Goal: Communication & Community: Answer question/provide support

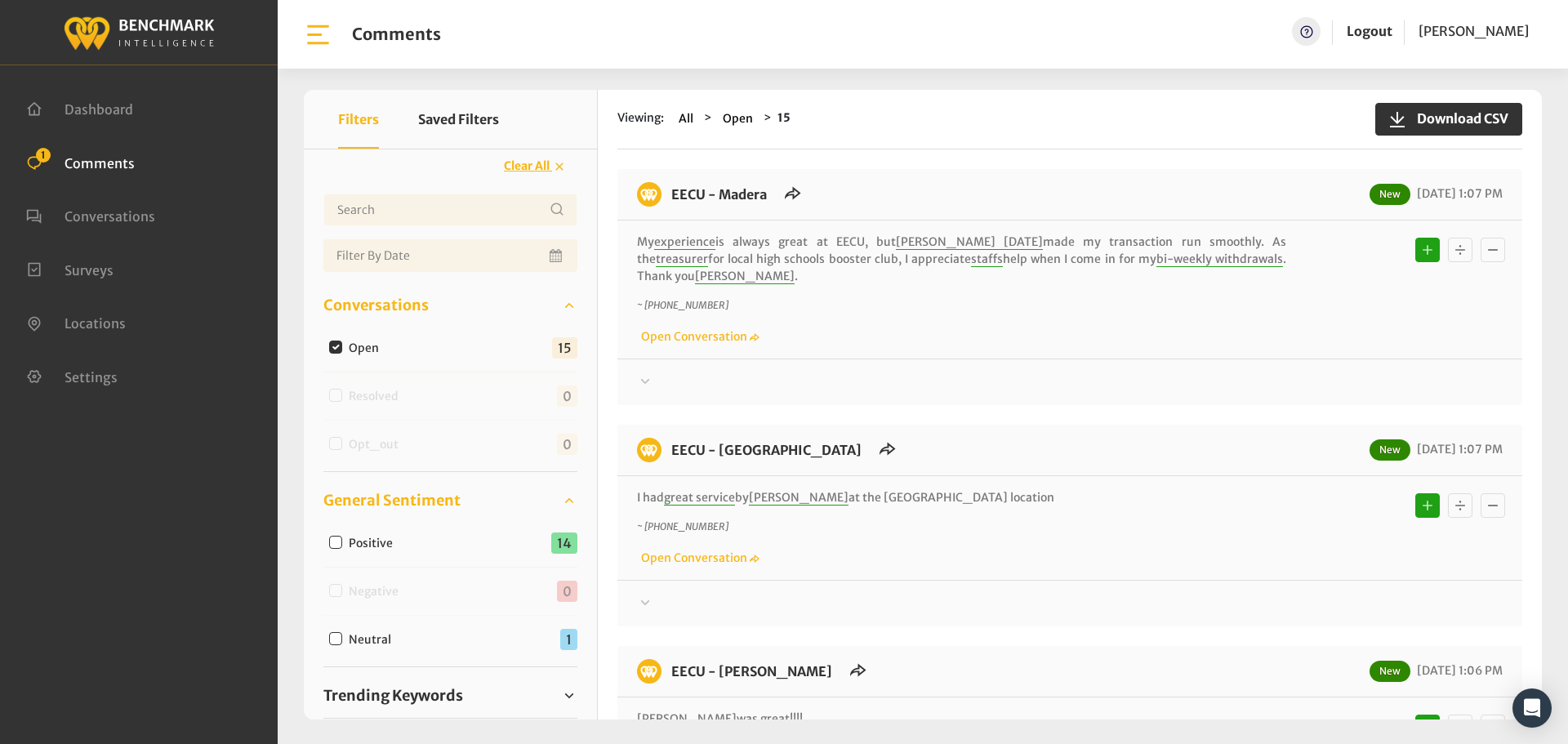
scroll to position [47, 0]
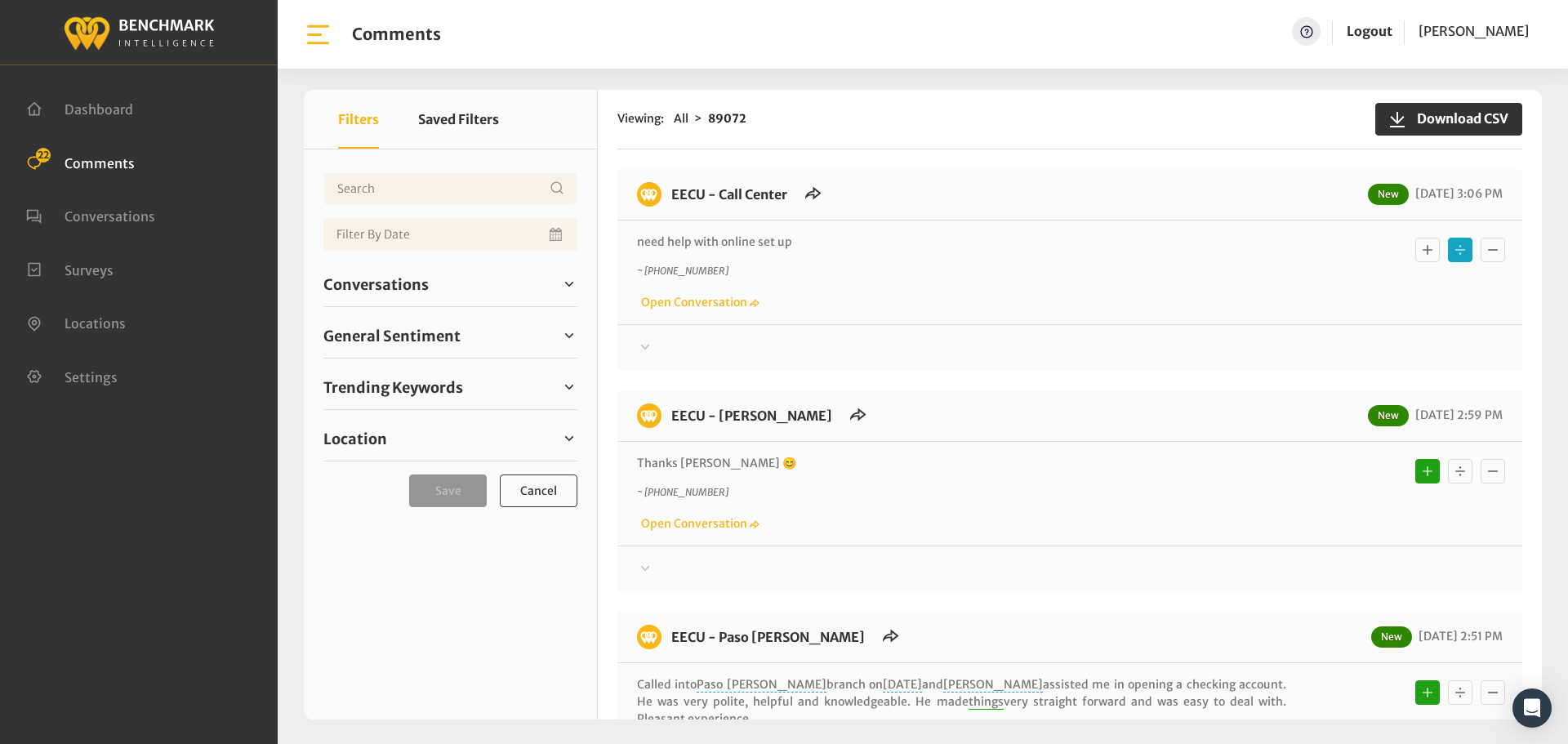
click at [690, 347] on div at bounding box center [1070, 348] width 866 height 20
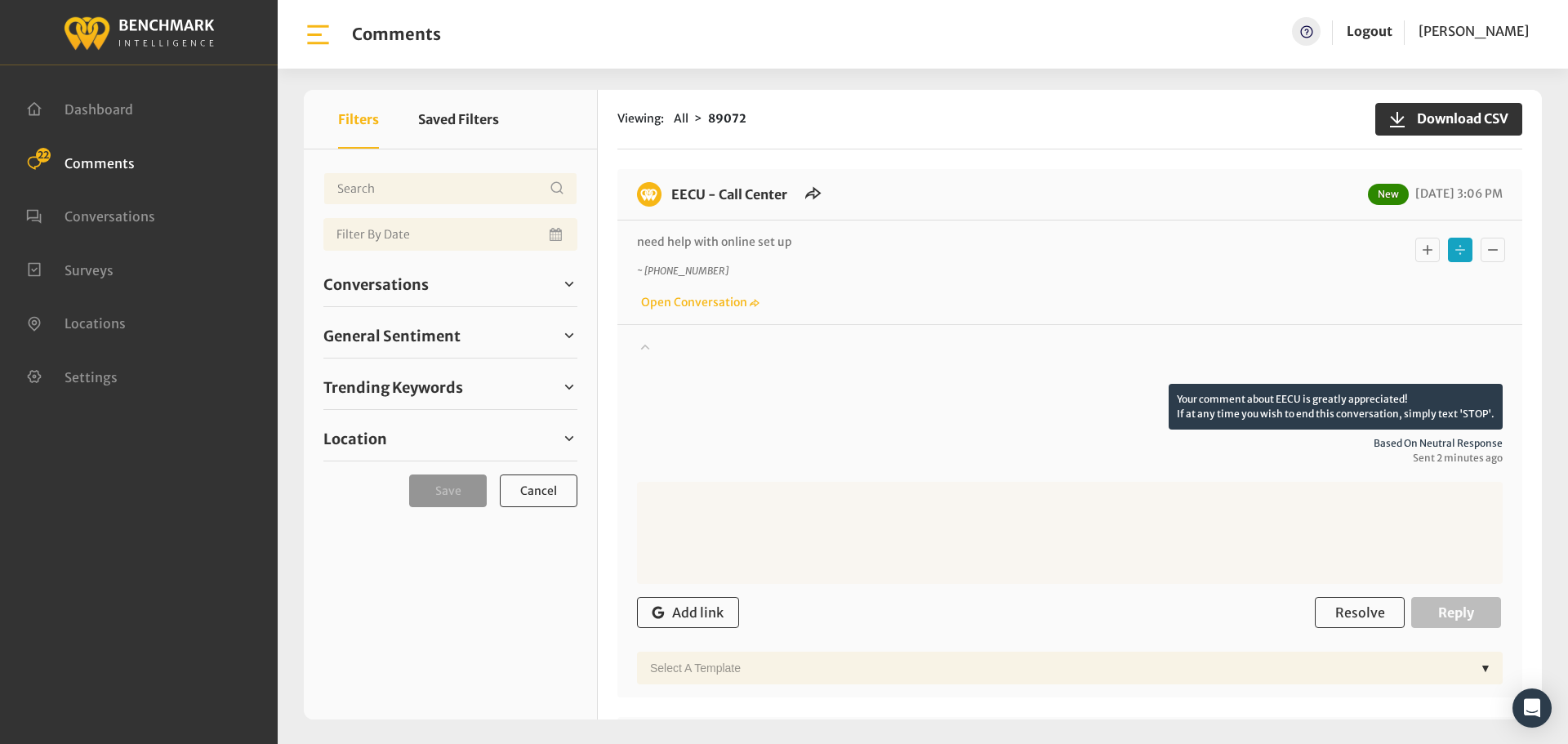
click at [842, 518] on textarea at bounding box center [1070, 533] width 866 height 102
paste textarea "Please call our Member Service Center and a representative will assist you. If …"
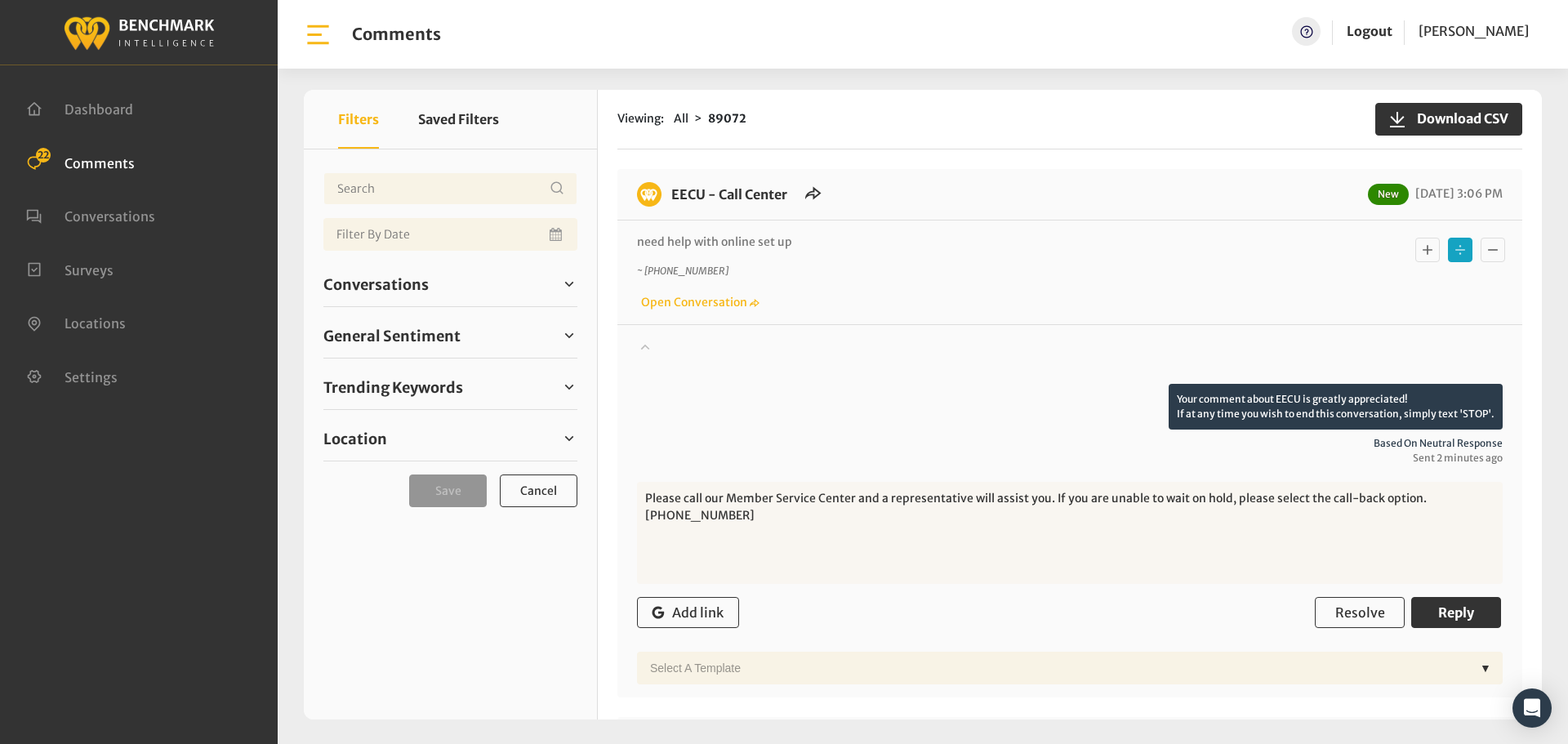
click at [643, 499] on textarea "Please call our Member Service Center and a representative will assist you. If …" at bounding box center [1070, 533] width 866 height 102
click at [699, 515] on textarea "Please call our Member Service Center and a representative will assist you. If …" at bounding box center [1070, 533] width 866 height 102
type textarea "Please call our Member Service Center and a representative will assist you. If …"
click at [1481, 619] on button "Reply" at bounding box center [1455, 612] width 90 height 31
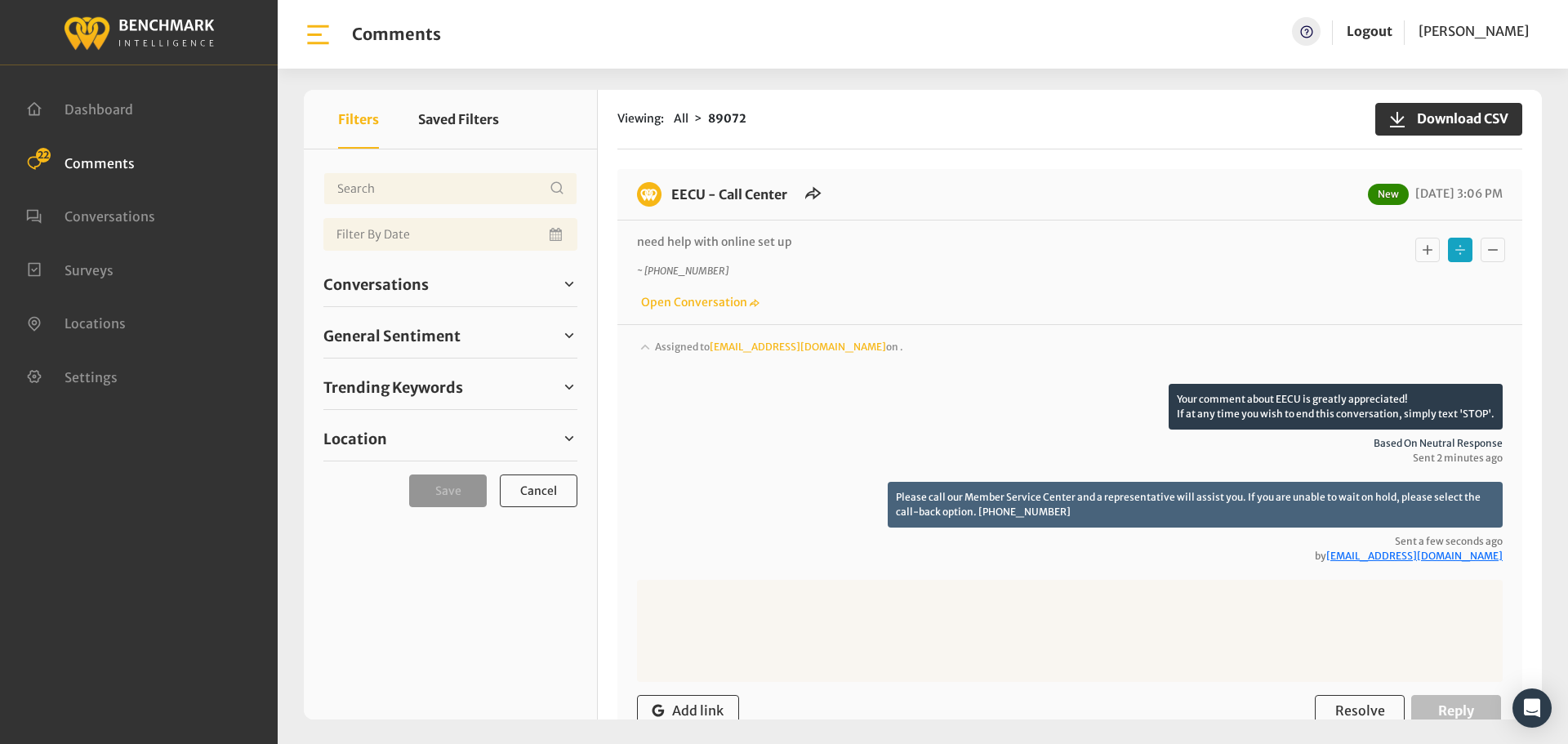
click at [375, 297] on div "Conversations Open 22 Resolved 88644 6869" at bounding box center [449, 284] width 254 height 45
click at [380, 287] on span "Conversations" at bounding box center [376, 285] width 106 height 22
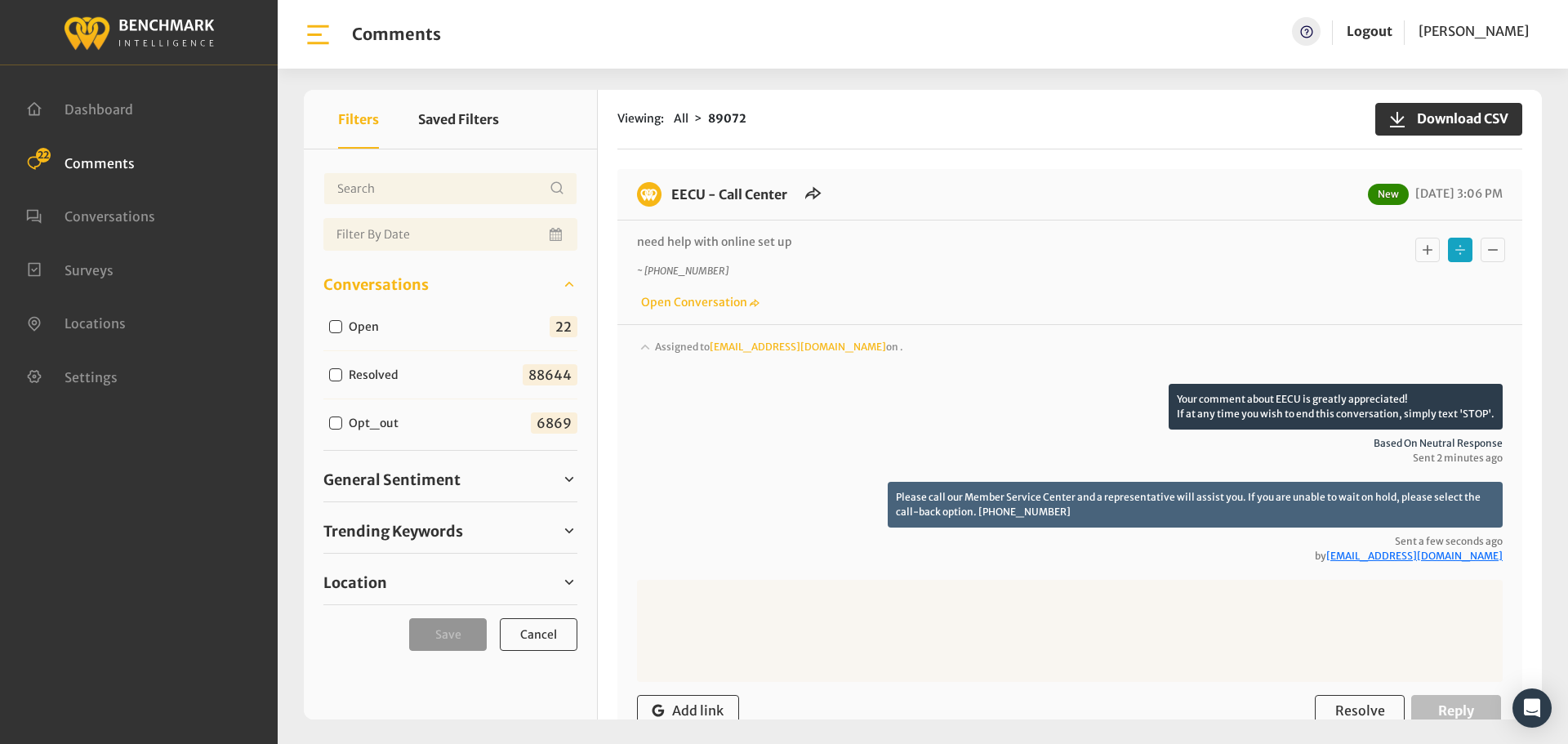
click at [333, 329] on input "Open" at bounding box center [336, 327] width 13 height 13
checkbox input "true"
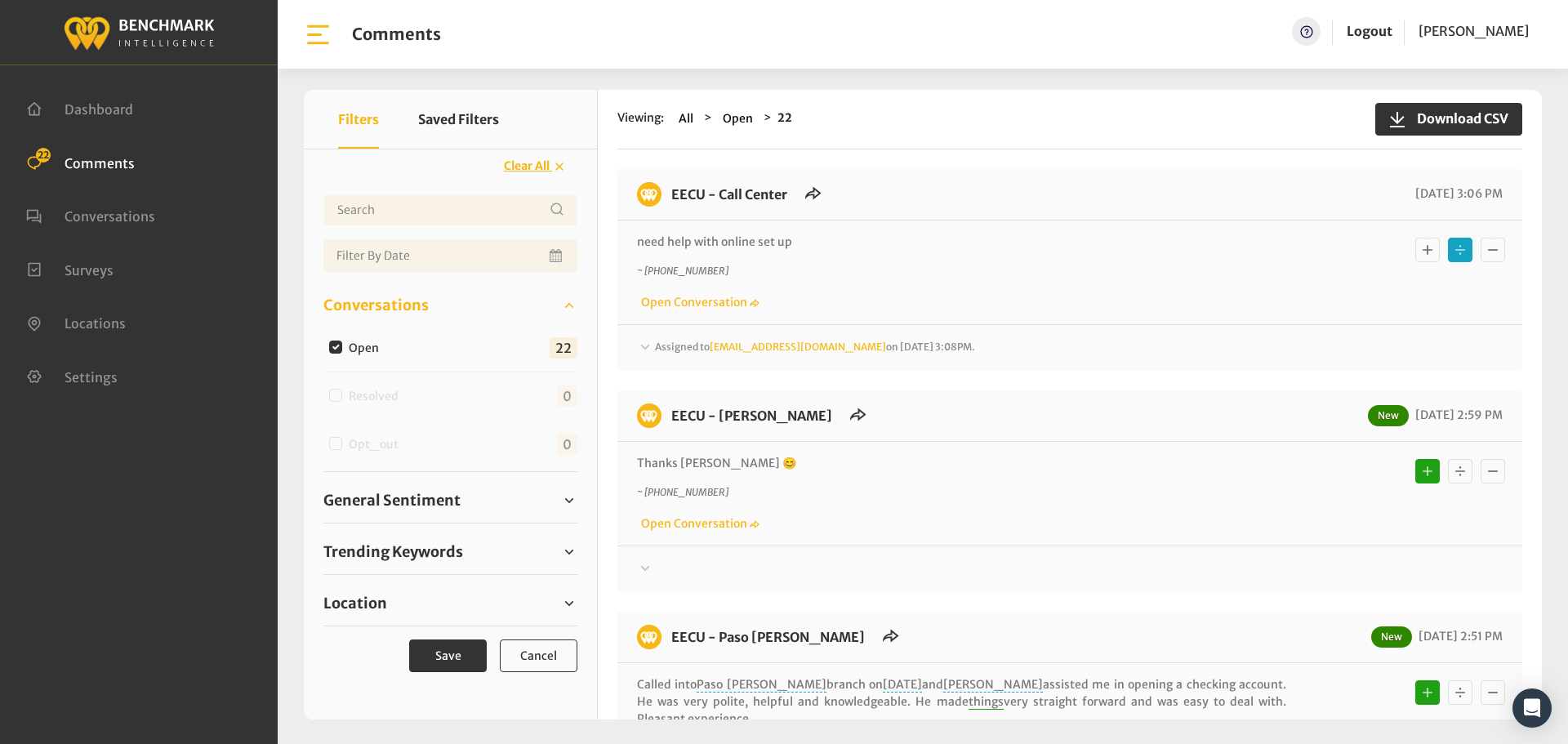
click at [694, 352] on span "Assigned to Heatherm@myeecu.org on October 2, 2025 3:08PM." at bounding box center [815, 346] width 320 height 12
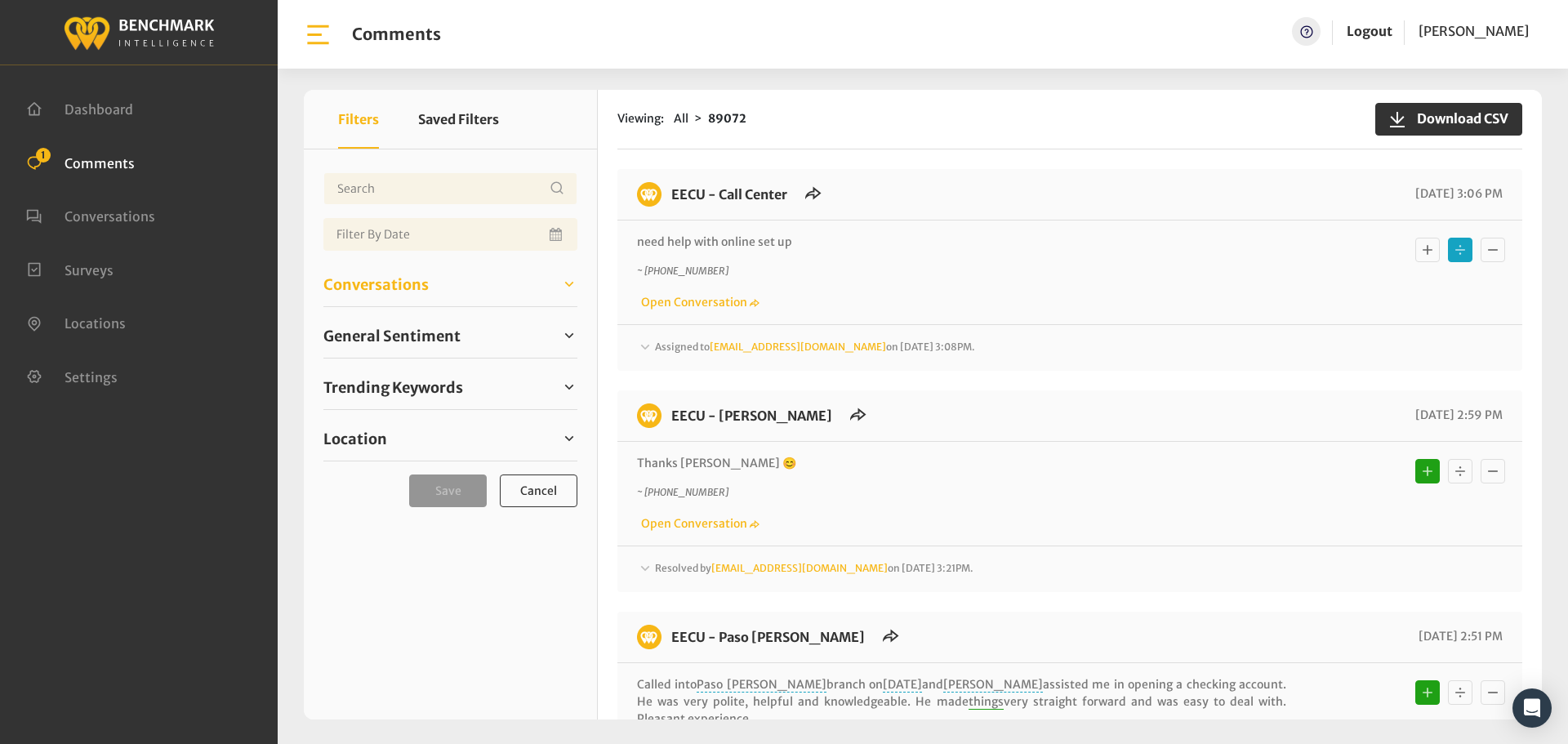
click at [344, 284] on span "Conversations" at bounding box center [376, 285] width 106 height 22
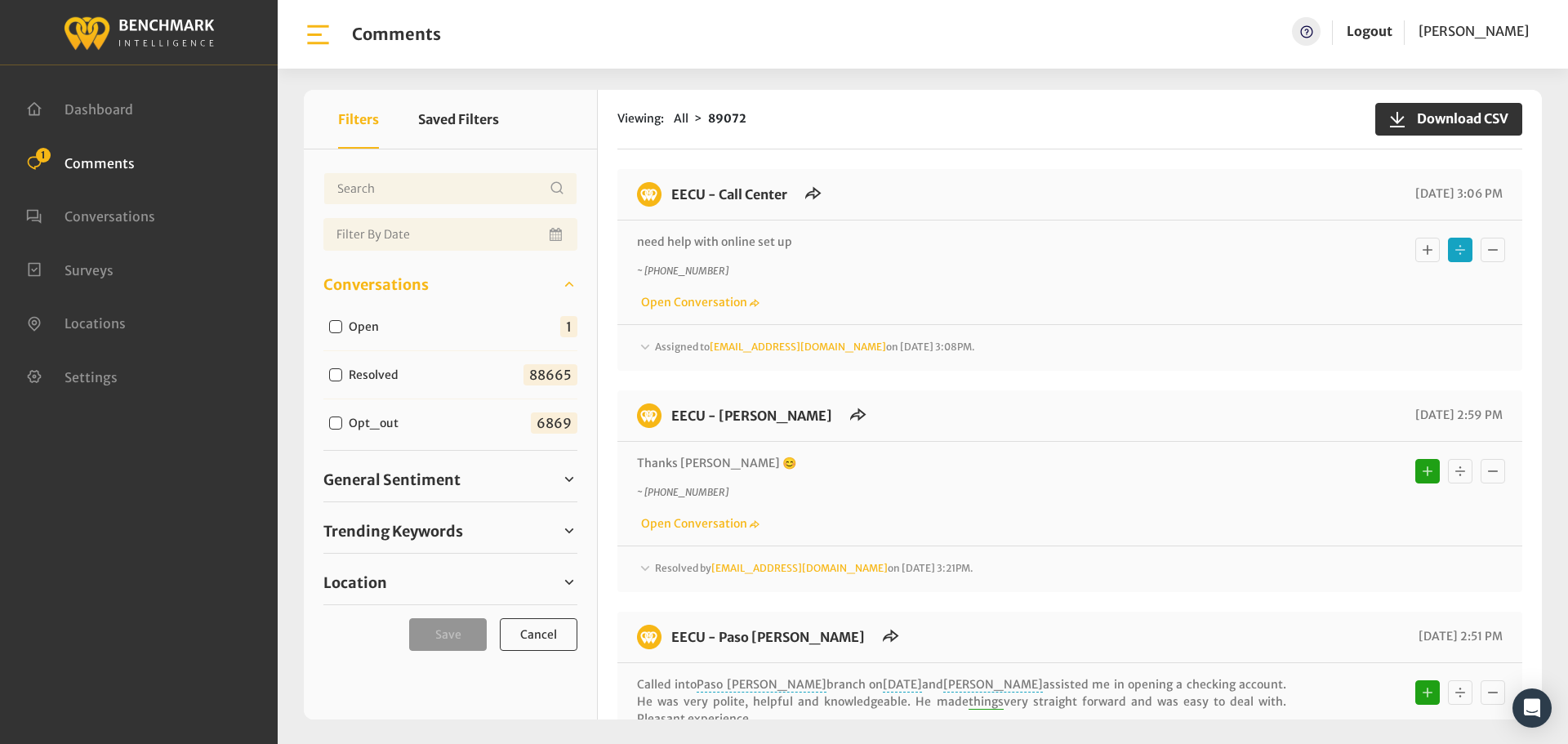
click at [333, 327] on input "Open" at bounding box center [336, 327] width 13 height 13
checkbox input "true"
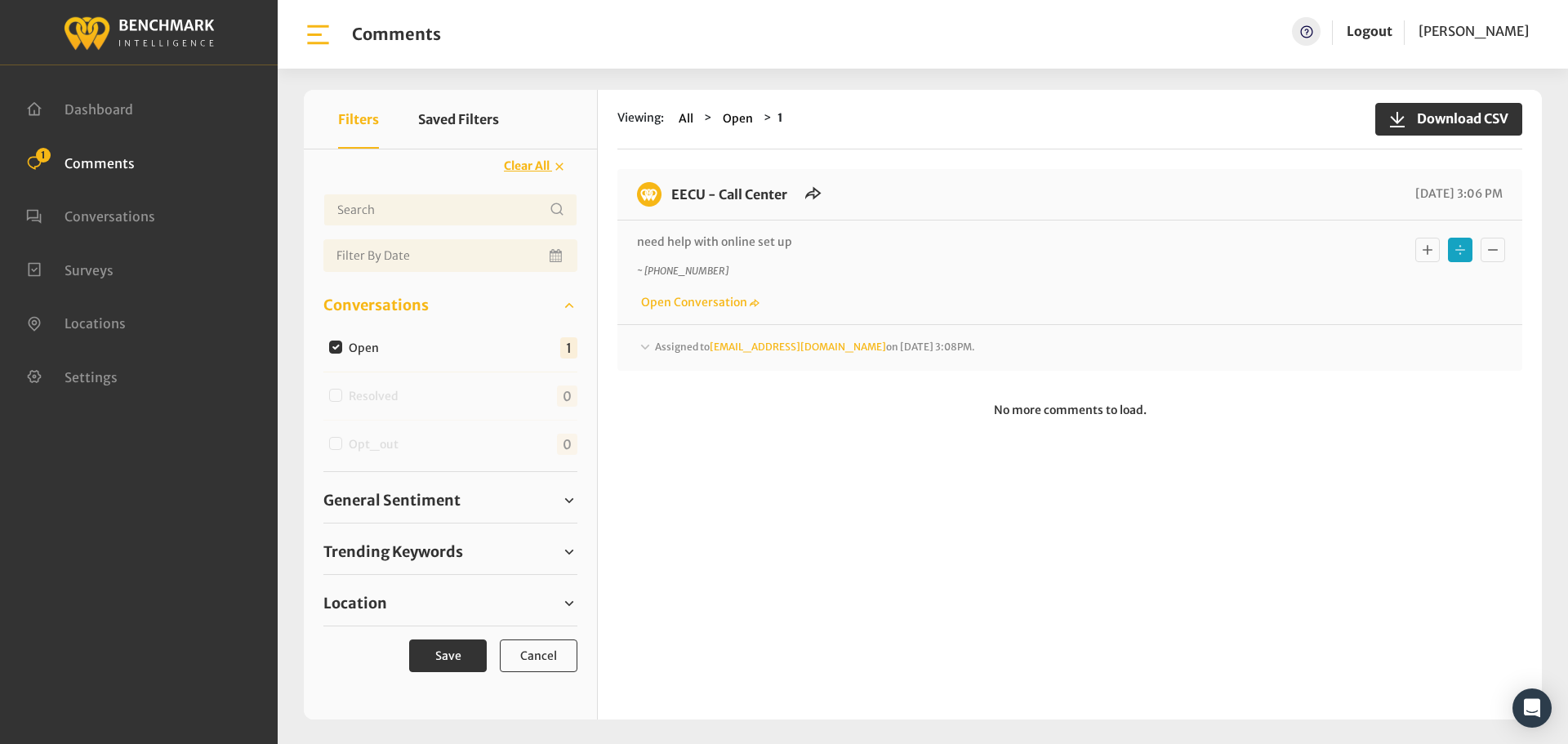
click at [673, 343] on span "Assigned to Heatherm@myeecu.org on October 2, 2025 3:08PM." at bounding box center [815, 346] width 320 height 12
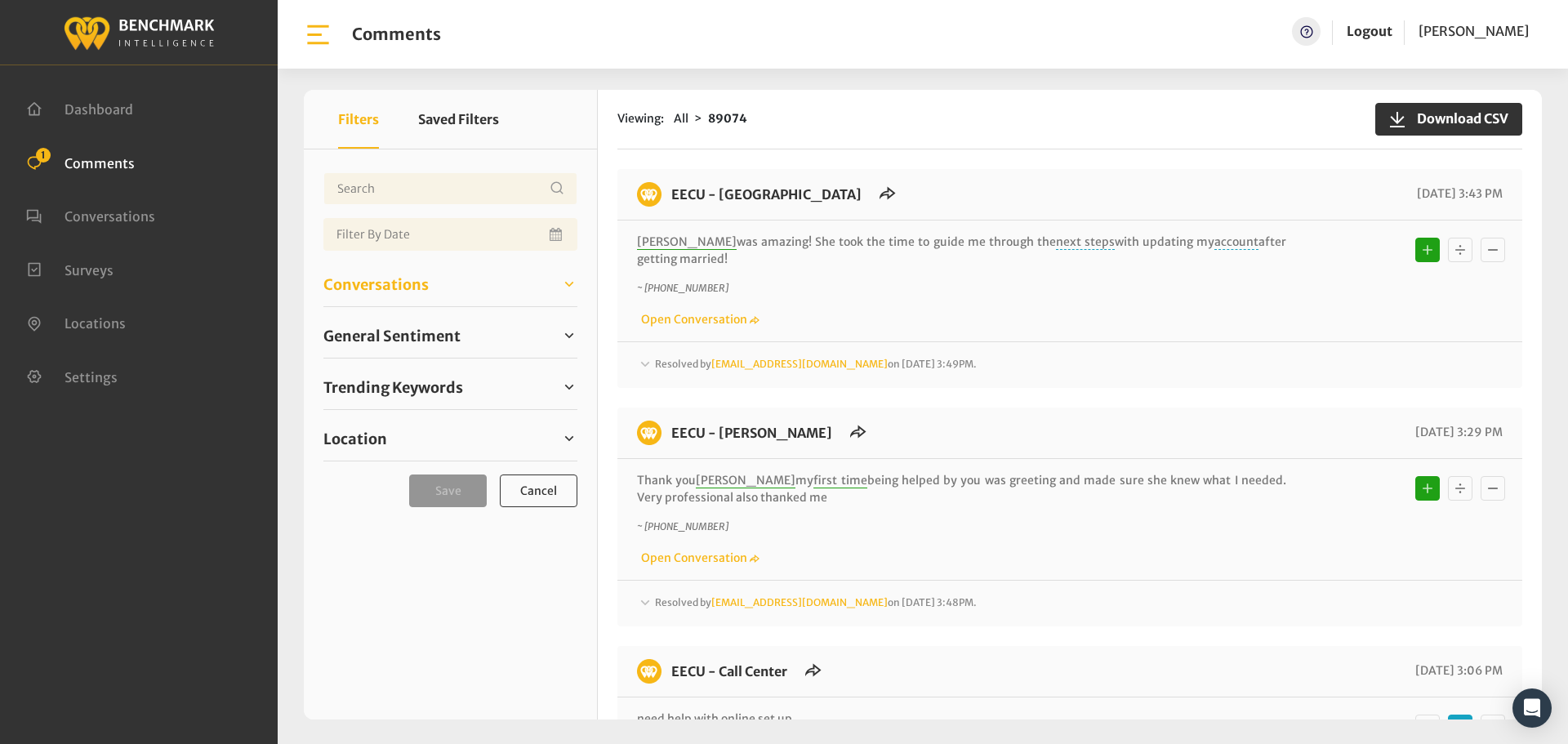
click at [367, 282] on span "Conversations" at bounding box center [376, 285] width 106 height 22
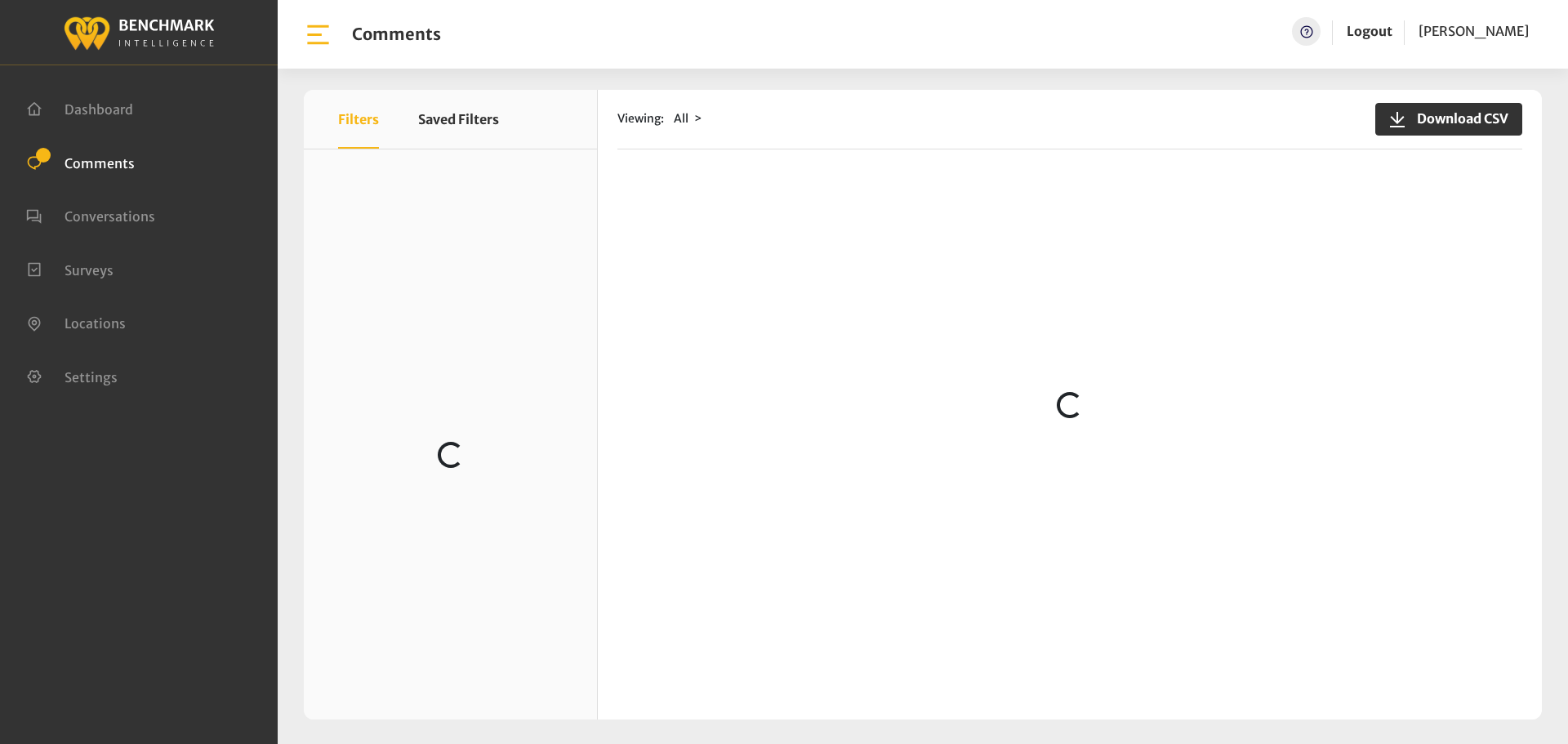
click at [172, 163] on li "Comments" at bounding box center [139, 162] width 226 height 21
click at [116, 155] on span "Comments" at bounding box center [99, 163] width 70 height 16
